Goal: Information Seeking & Learning: Learn about a topic

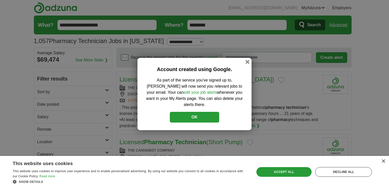
click at [193, 113] on button "OK" at bounding box center [194, 117] width 49 height 11
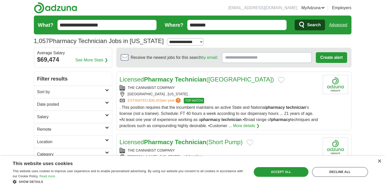
click at [51, 143] on h2 "Location" at bounding box center [71, 142] width 68 height 6
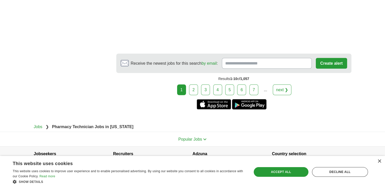
scroll to position [921, 0]
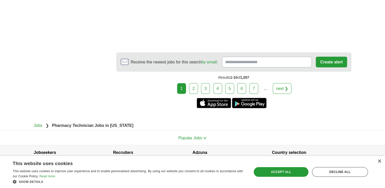
click at [198, 83] on link "2" at bounding box center [193, 88] width 9 height 11
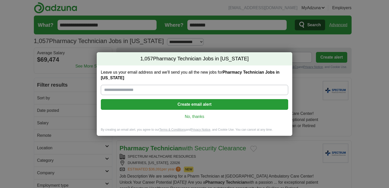
click at [372, 40] on div "1,057 Pharmacy Technician Jobs in [US_STATE] Leave us your email address and we…" at bounding box center [194, 94] width 389 height 188
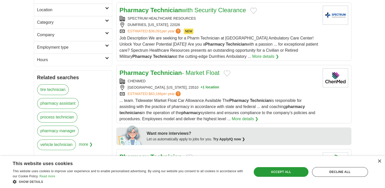
scroll to position [139, 0]
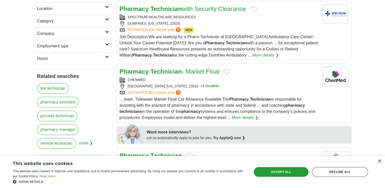
click at [324, 127] on section "Want more interviews? Let us automatically apply to jobs for you. Try ApplyIQ n…" at bounding box center [233, 135] width 235 height 18
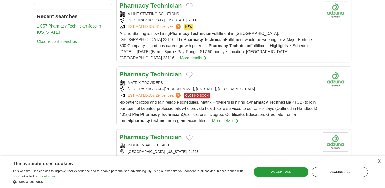
scroll to position [290, 0]
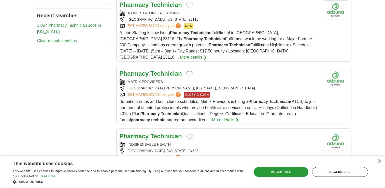
click at [324, 132] on img at bounding box center [335, 141] width 25 height 19
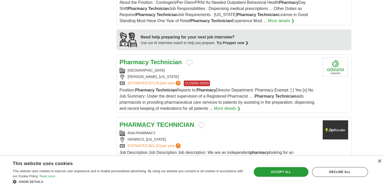
scroll to position [452, 0]
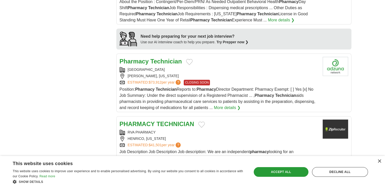
click at [285, 93] on strong "Technician" at bounding box center [285, 95] width 21 height 4
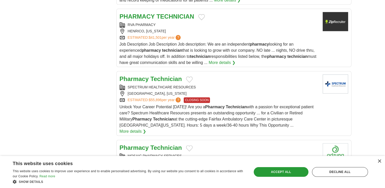
scroll to position [556, 0]
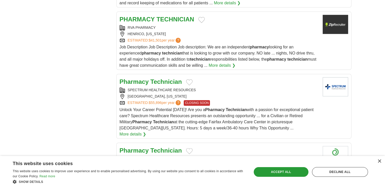
click at [146, 131] on link "More details ❯" at bounding box center [133, 134] width 27 height 6
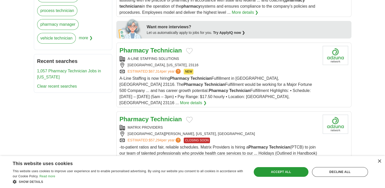
scroll to position [236, 0]
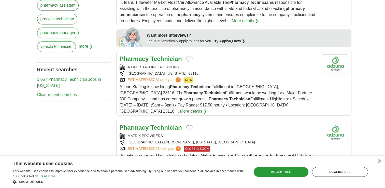
click at [110, 99] on nav "Recent searches 1,057 Pharmacy Technician Jobs in Virginia Clear recent searches" at bounding box center [73, 81] width 78 height 39
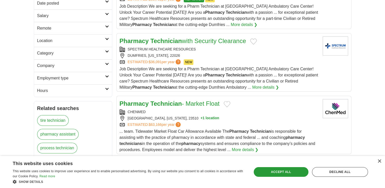
scroll to position [84, 0]
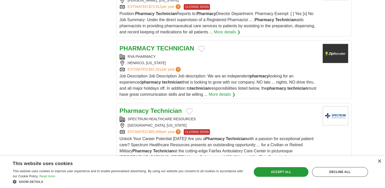
click at [166, 107] on strong "Technician" at bounding box center [166, 110] width 32 height 7
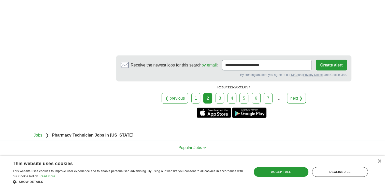
scroll to position [953, 0]
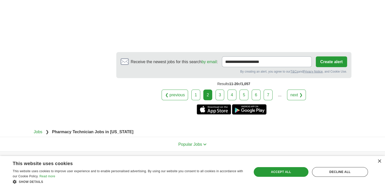
click at [221, 89] on link "3" at bounding box center [219, 94] width 9 height 11
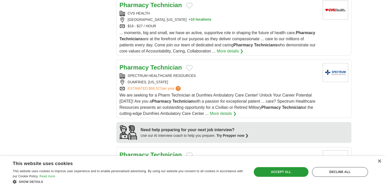
scroll to position [352, 0]
click at [159, 66] on strong "Technician" at bounding box center [166, 67] width 32 height 7
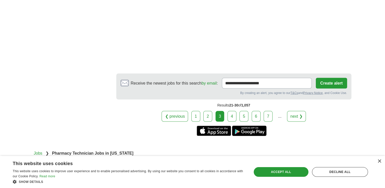
scroll to position [971, 0]
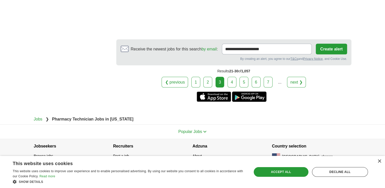
click at [231, 80] on link "4" at bounding box center [231, 82] width 9 height 11
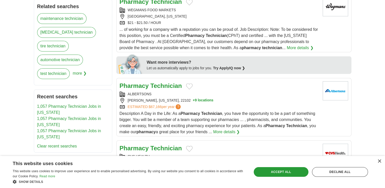
scroll to position [209, 0]
click at [193, 98] on button "+ 9 locations" at bounding box center [203, 99] width 21 height 5
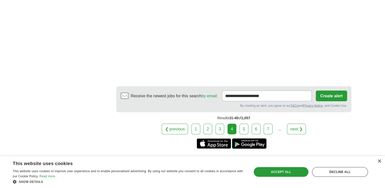
scroll to position [917, 0]
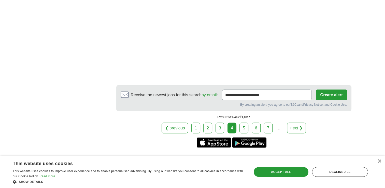
click at [243, 122] on link "5" at bounding box center [243, 127] width 9 height 11
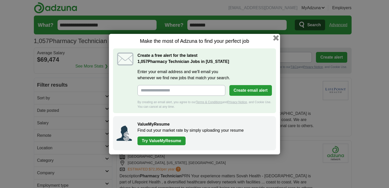
click at [275, 38] on button "button" at bounding box center [276, 38] width 6 height 6
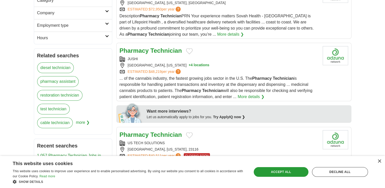
scroll to position [160, 0]
